Goal: Task Accomplishment & Management: Manage account settings

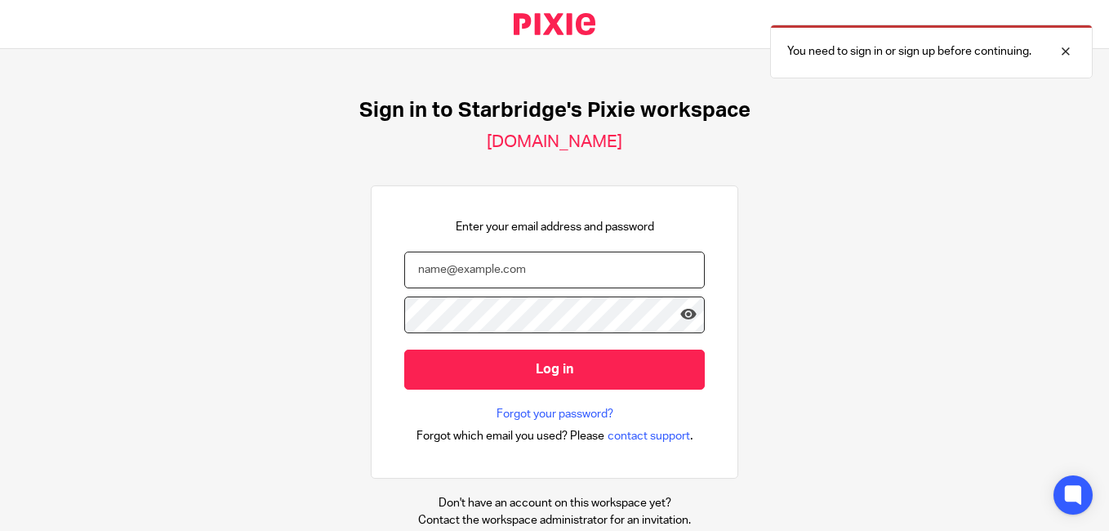
click at [577, 270] on input "email" at bounding box center [554, 270] width 301 height 37
click at [568, 274] on input "email" at bounding box center [554, 270] width 301 height 37
click at [560, 274] on input "email" at bounding box center [554, 270] width 301 height 37
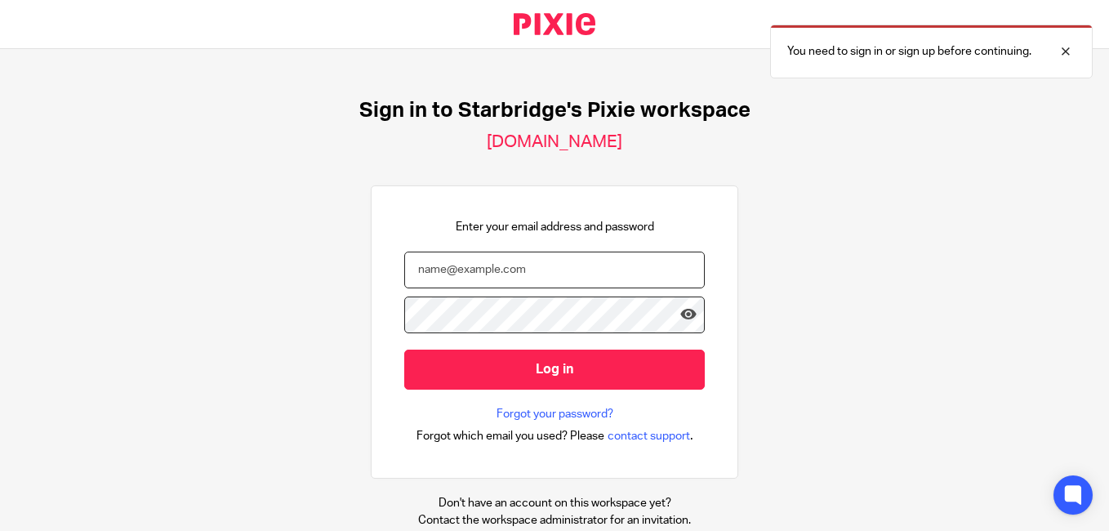
click at [560, 274] on input "email" at bounding box center [554, 270] width 301 height 37
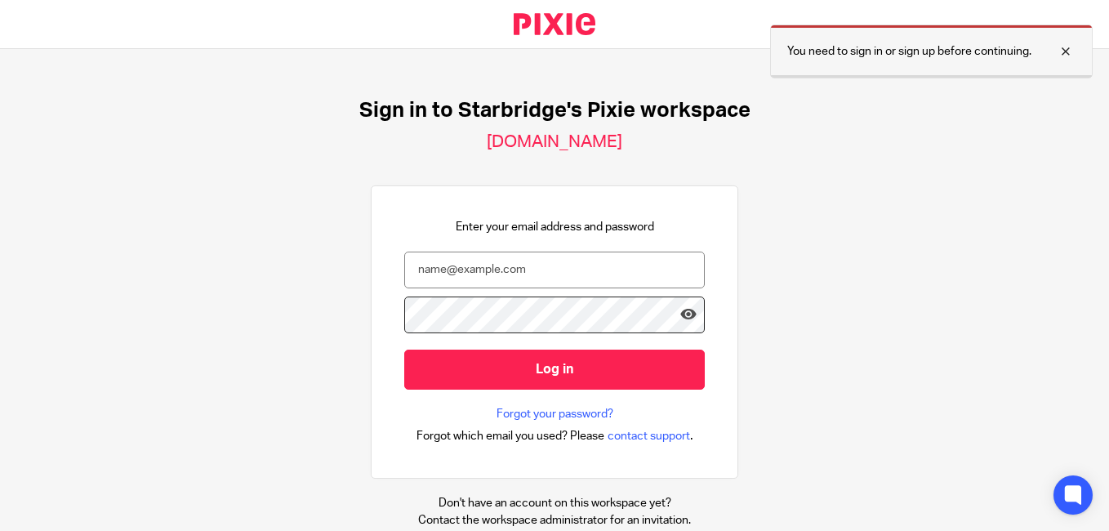
click at [934, 56] on p "You need to sign in or sign up before continuing." at bounding box center [909, 51] width 244 height 16
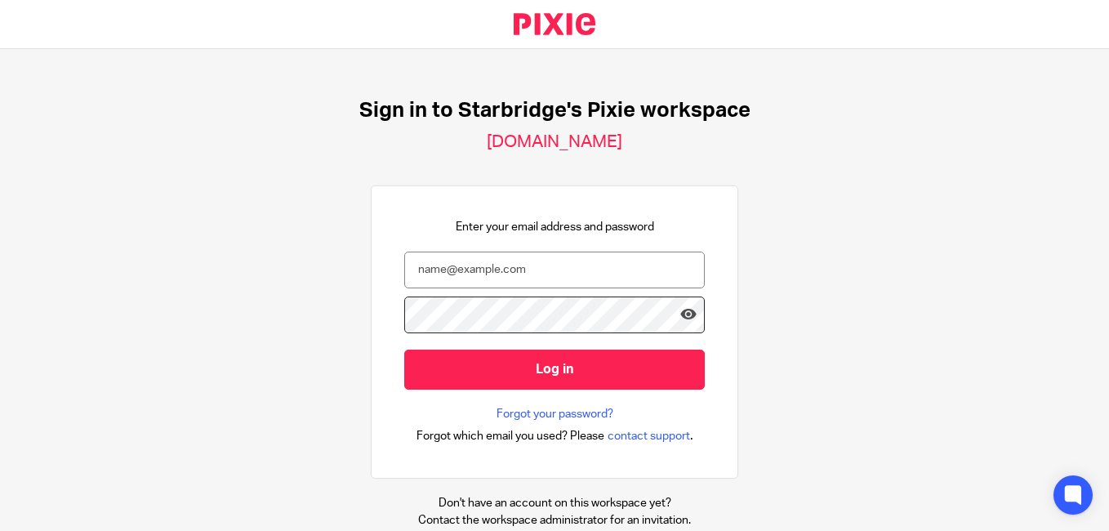
click at [949, 56] on p "You need to sign in or sign up before continuing." at bounding box center [1071, 51] width 244 height 16
click at [620, 269] on input "email" at bounding box center [554, 270] width 301 height 37
click at [594, 265] on input "email" at bounding box center [554, 270] width 301 height 37
paste input "brijesh.prajapati@confiancebizsol.com"
type input "brijesh.prajapati@confiancebizsol.com"
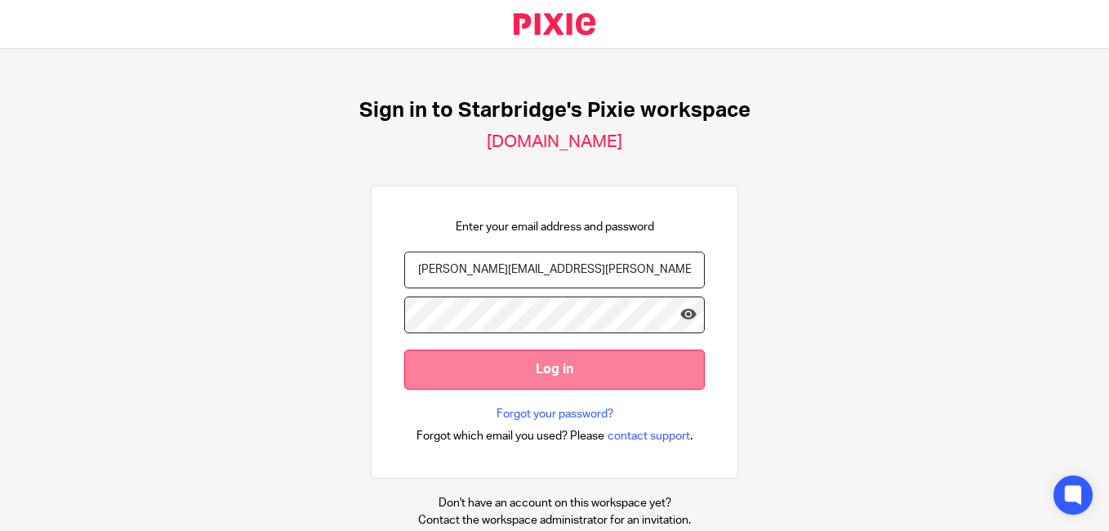
click at [622, 384] on input "Log in" at bounding box center [554, 370] width 301 height 40
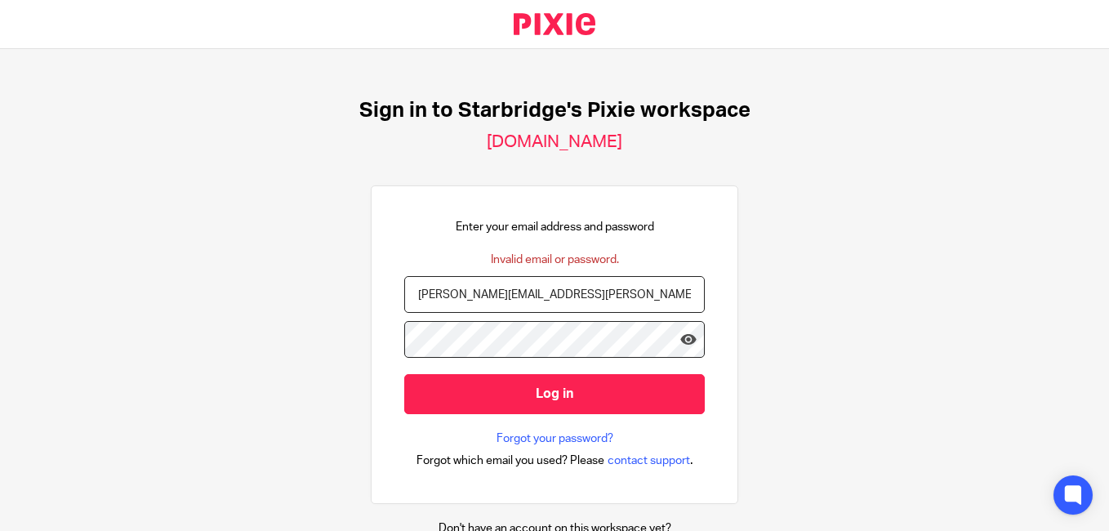
click at [595, 400] on input "Log in" at bounding box center [554, 394] width 301 height 40
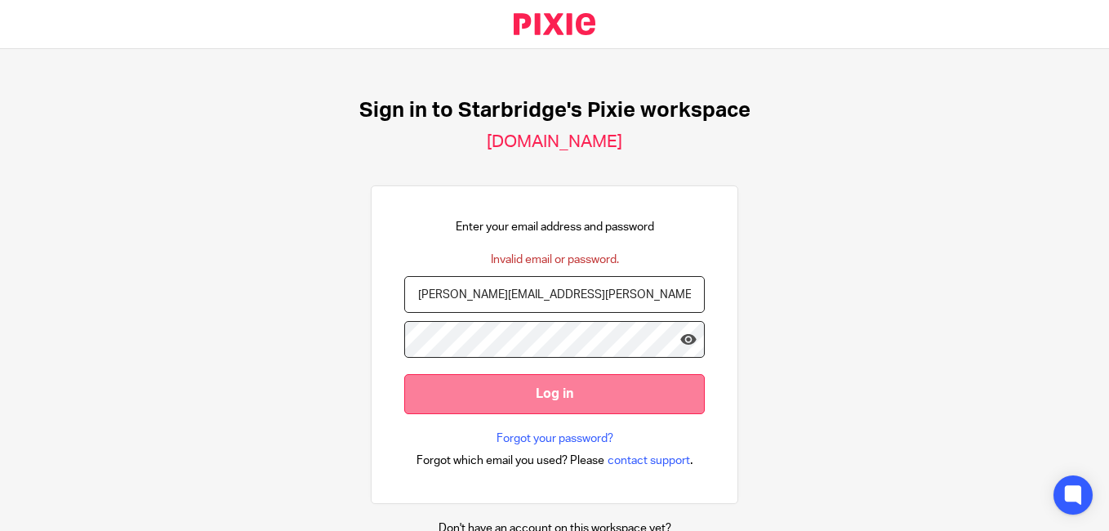
click at [562, 381] on input "Log in" at bounding box center [554, 394] width 301 height 40
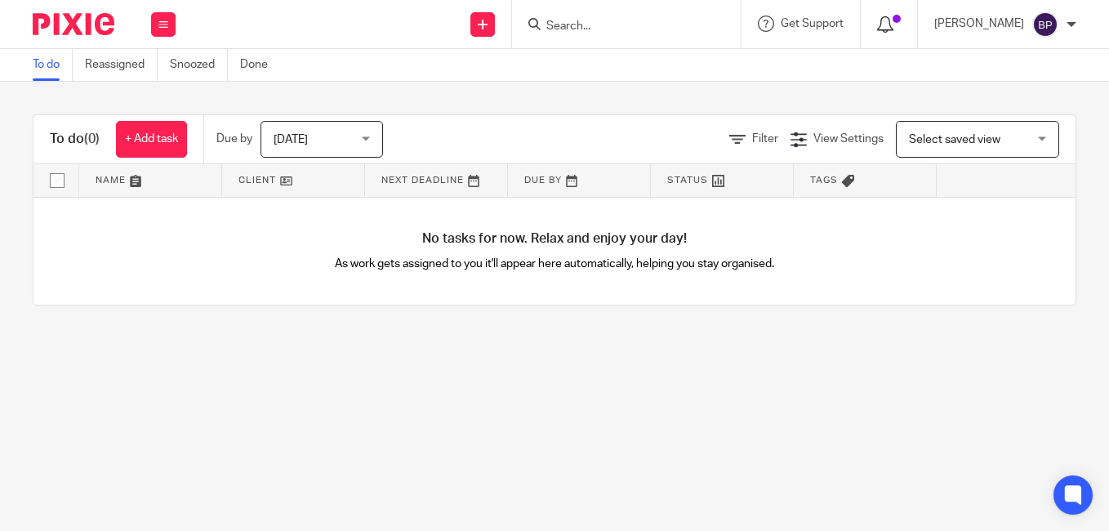
click at [894, 26] on icon at bounding box center [885, 24] width 16 height 16
click at [237, 331] on div "To do (0) + Add task Due by [DATE] [DATE] [DATE] [DATE] This week Next week Thi…" at bounding box center [554, 210] width 1109 height 256
